Goal: Navigation & Orientation: Find specific page/section

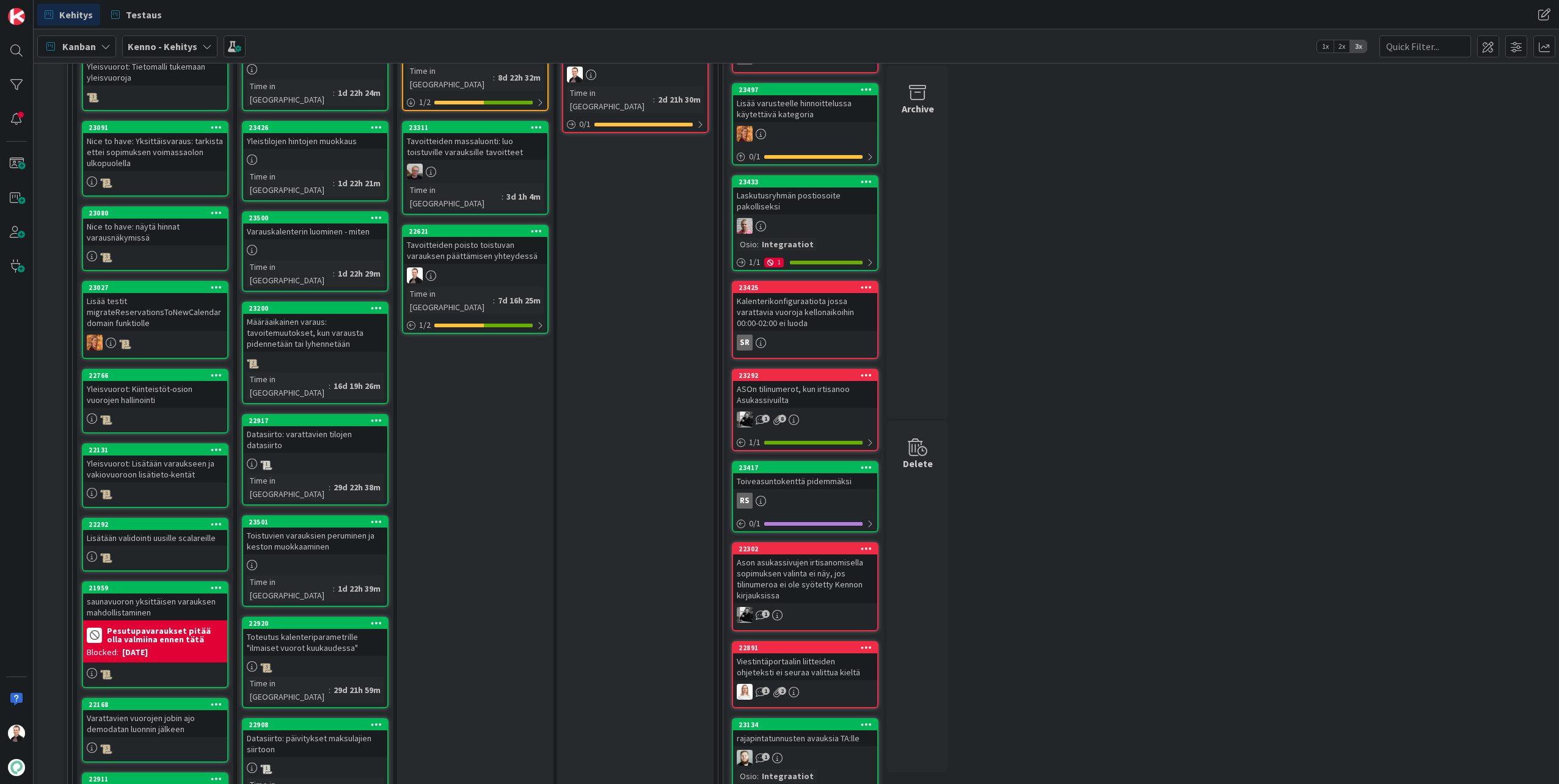
scroll to position [610, 0]
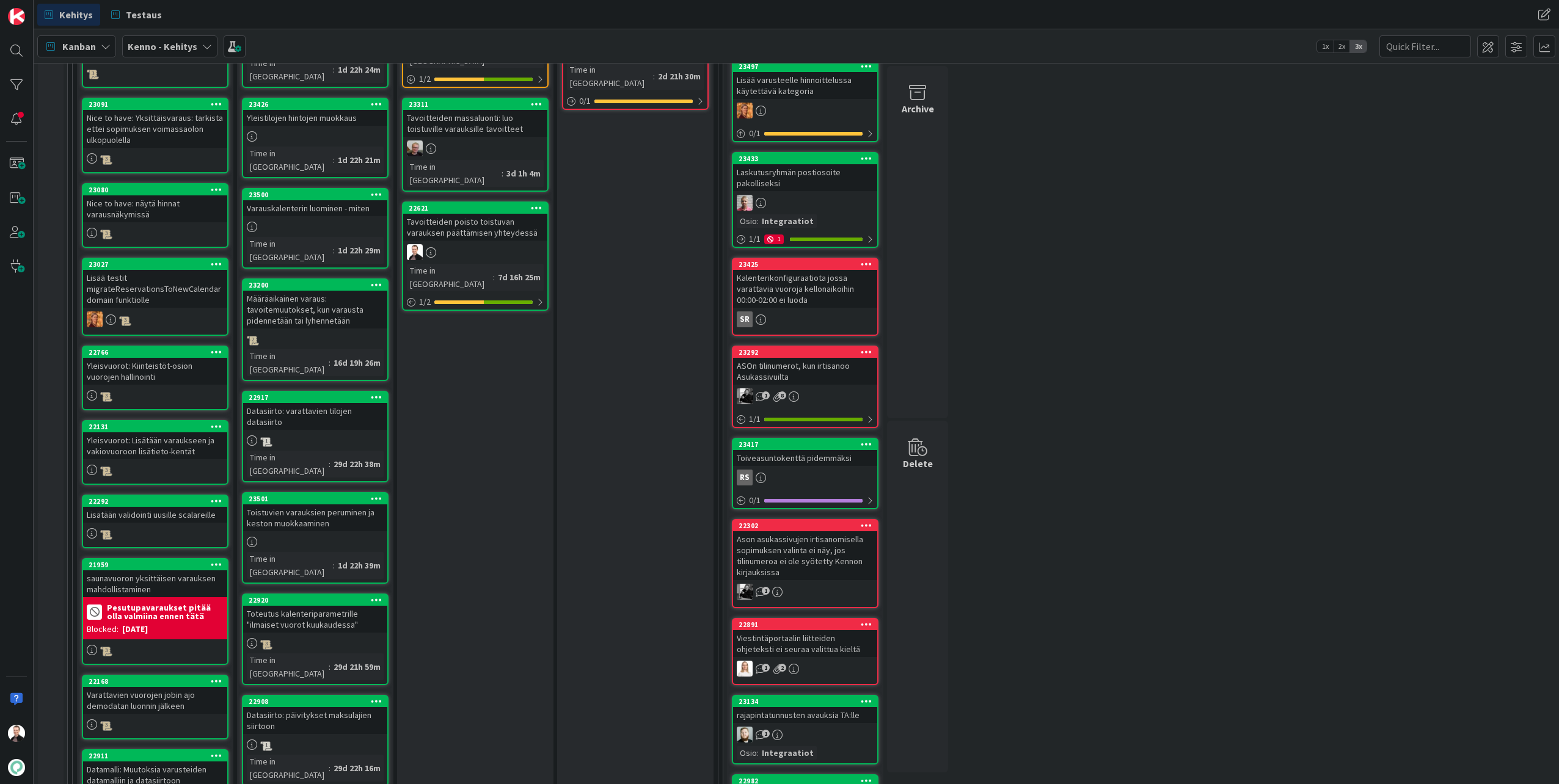
click at [306, 403] on div "Datasiirto: varattavien tilojen datasiirto" at bounding box center [315, 416] width 145 height 27
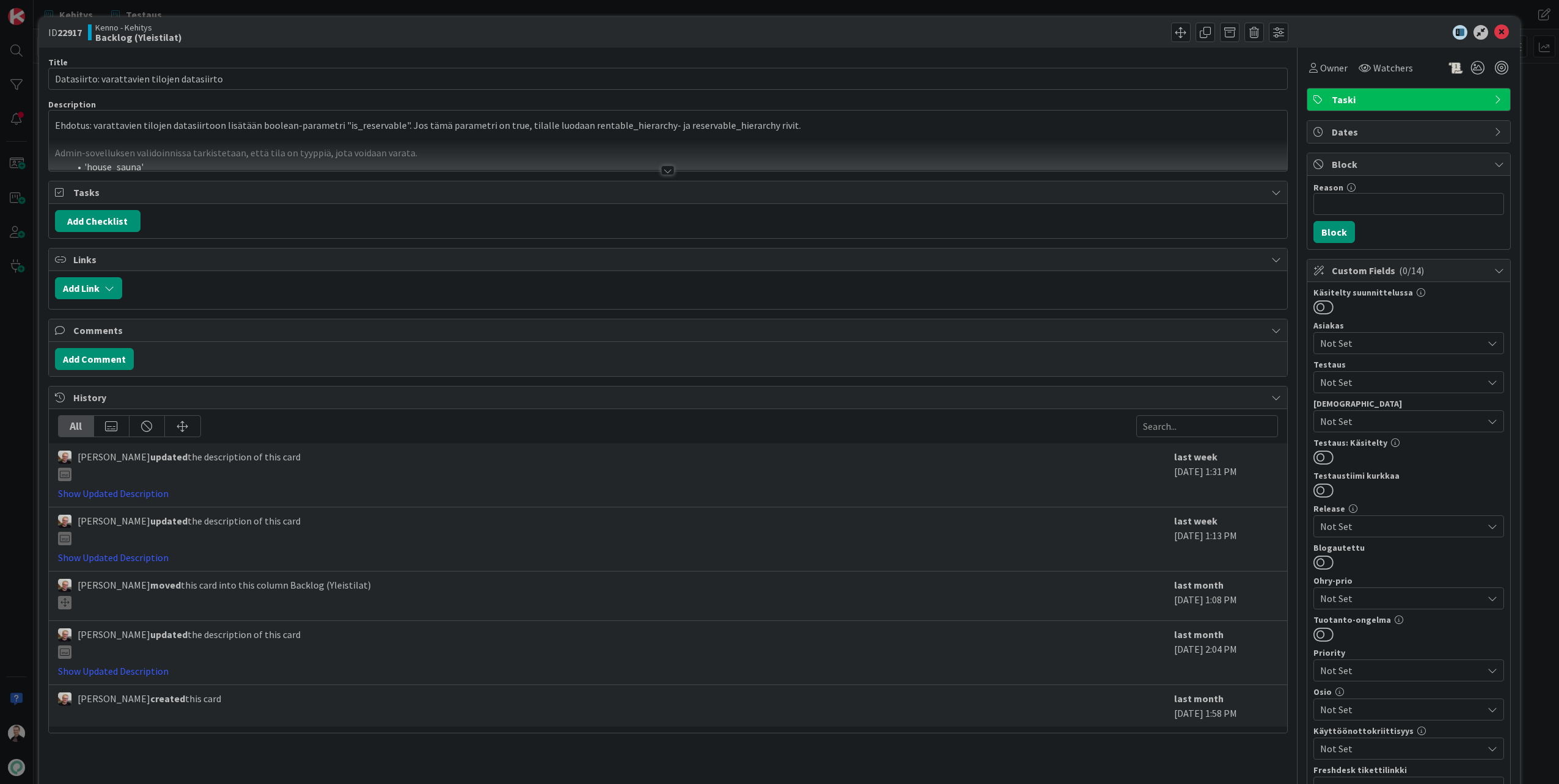
click at [661, 172] on div at bounding box center [668, 170] width 13 height 10
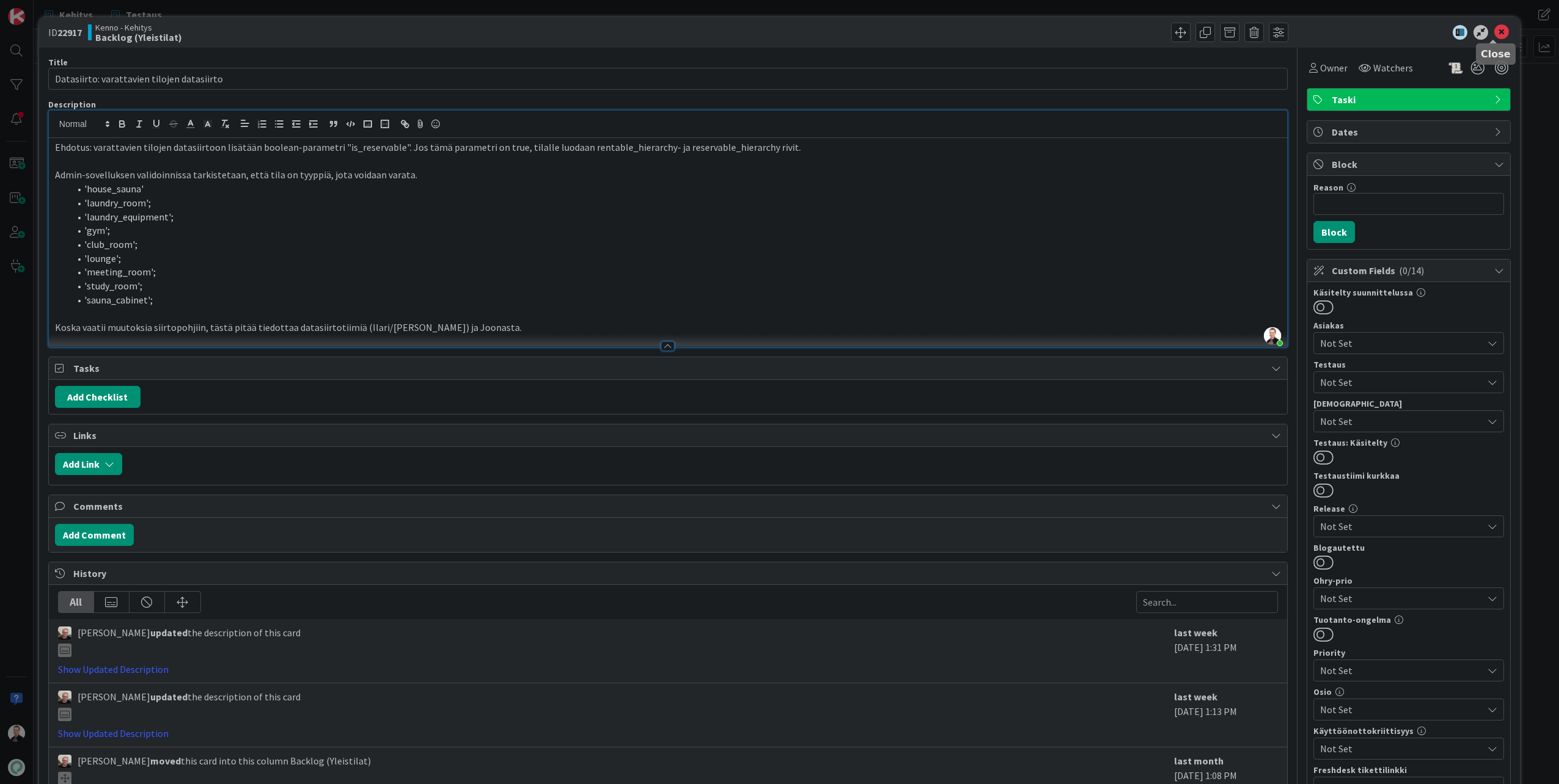
click at [1494, 39] on icon at bounding box center [1502, 33] width 15 height 15
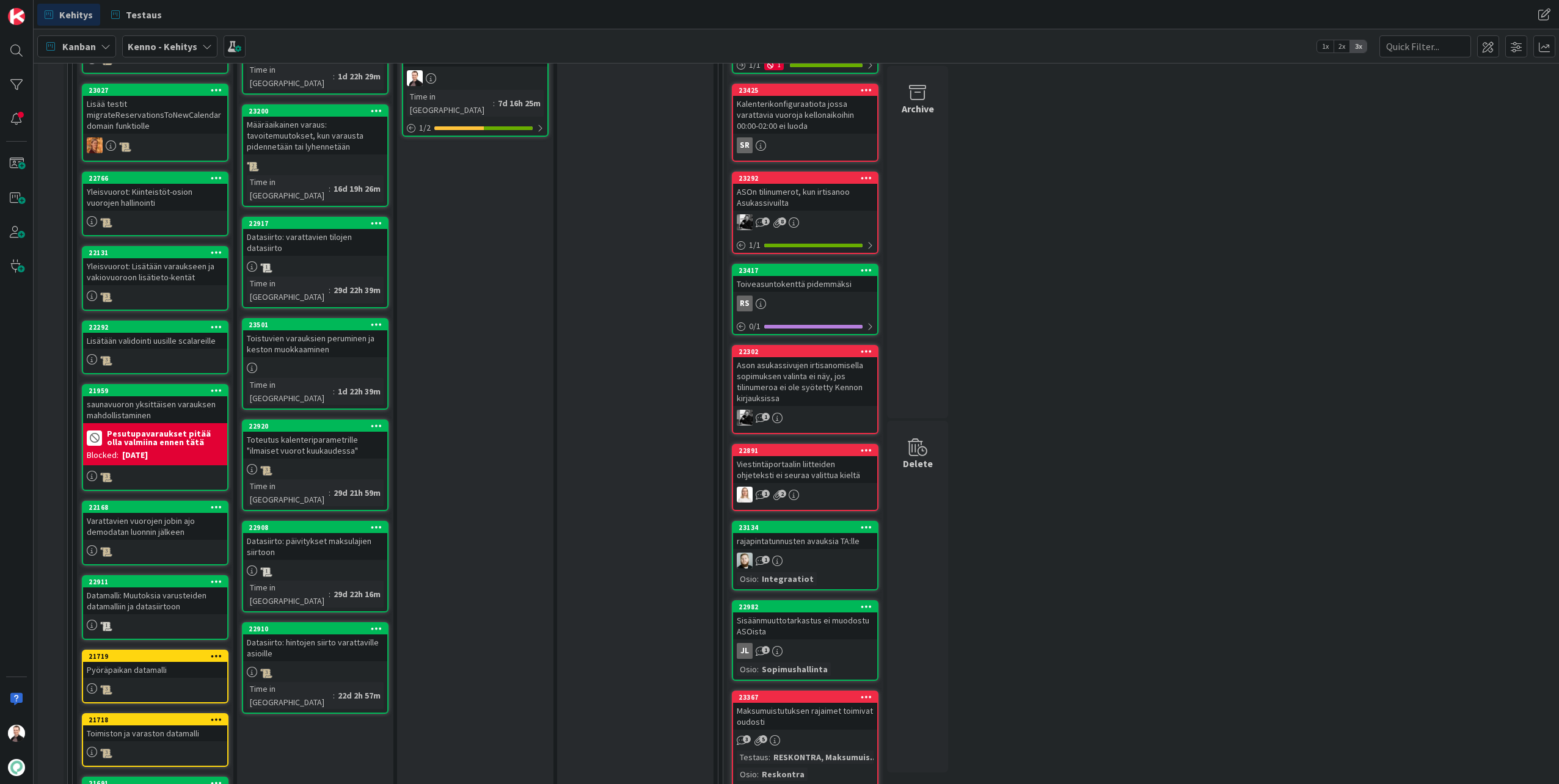
scroll to position [794, 0]
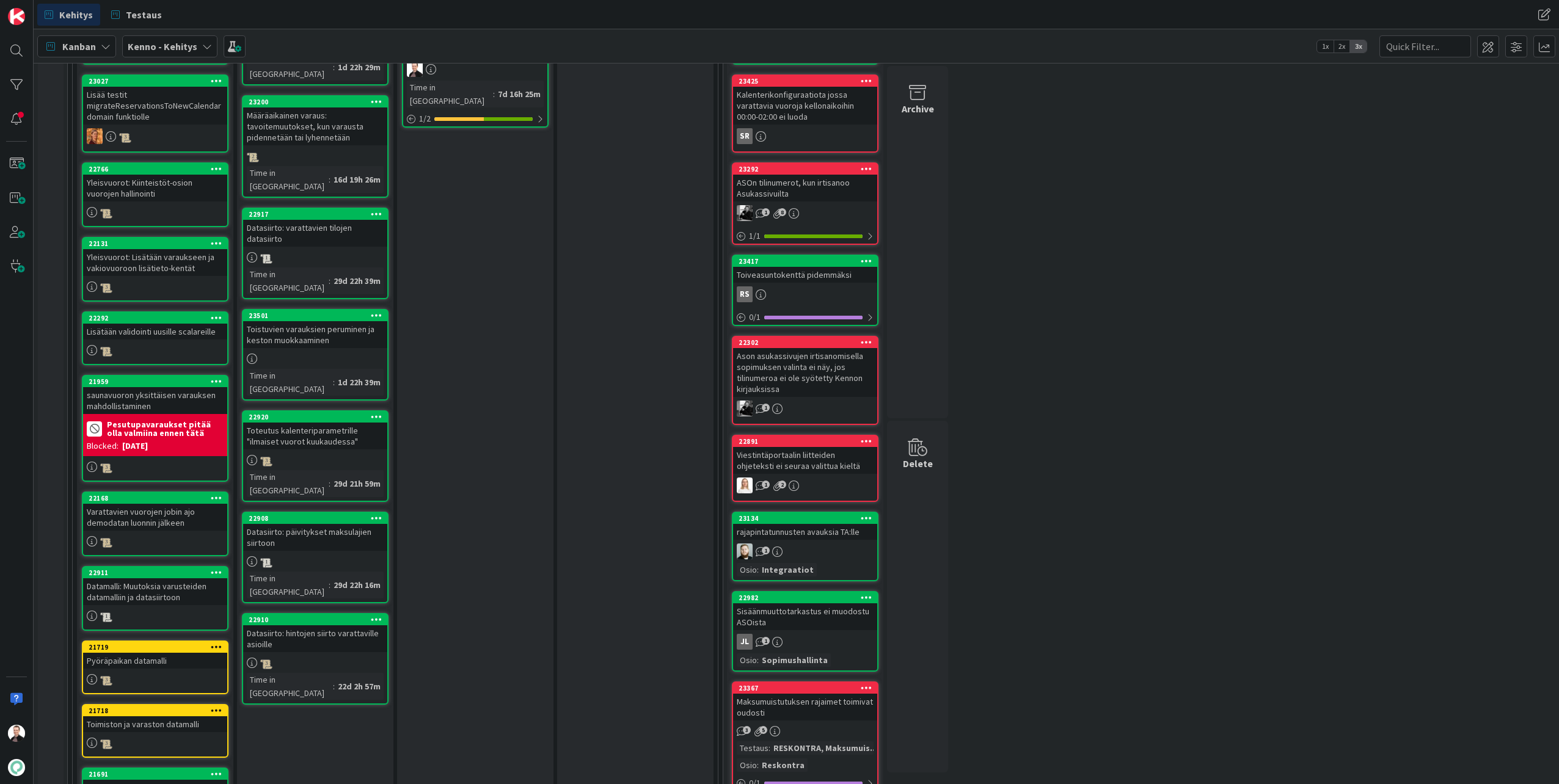
click at [160, 597] on div "Datamalli: Muutoksia varusteiden datamalliin ja datasiirtoon" at bounding box center [155, 592] width 145 height 27
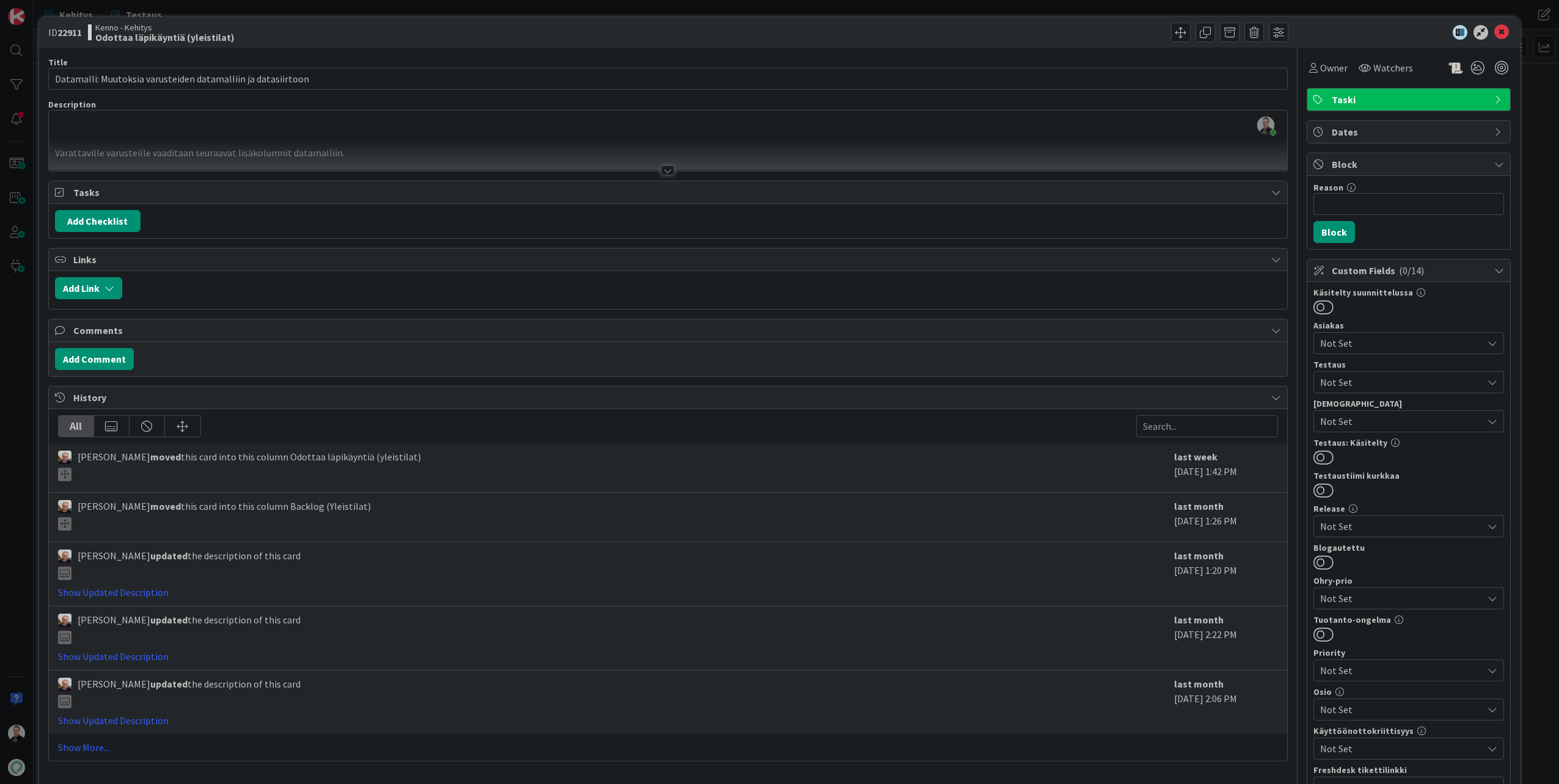
click at [661, 163] on div at bounding box center [668, 155] width 1239 height 31
